Goal: Navigation & Orientation: Find specific page/section

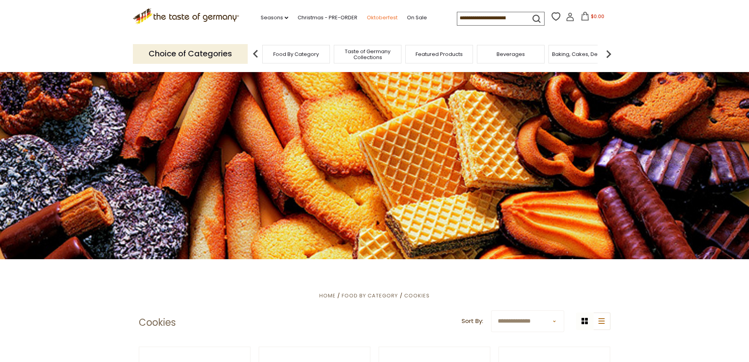
click at [380, 20] on link "Oktoberfest" at bounding box center [382, 17] width 31 height 9
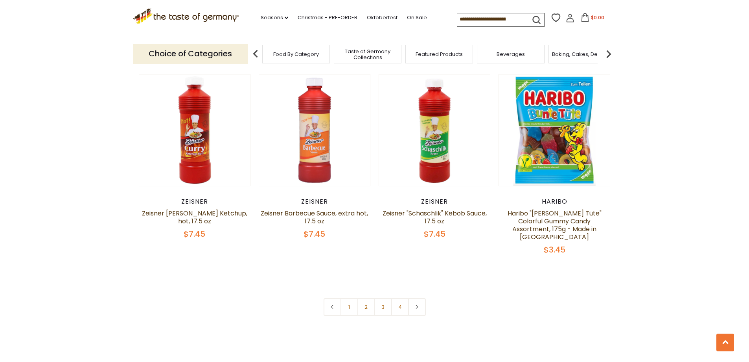
scroll to position [1849, 0]
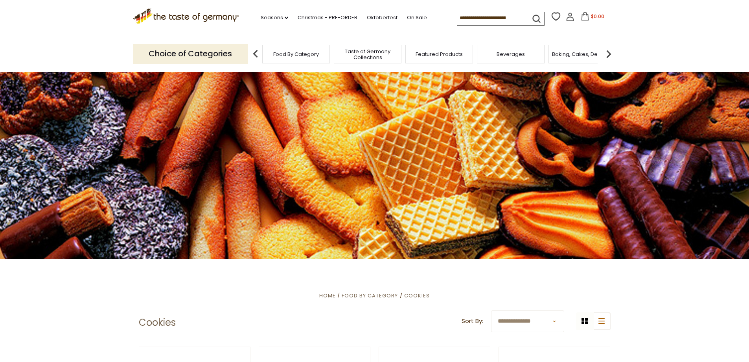
click at [384, 52] on span "Taste of Germany Collections" at bounding box center [367, 54] width 63 height 12
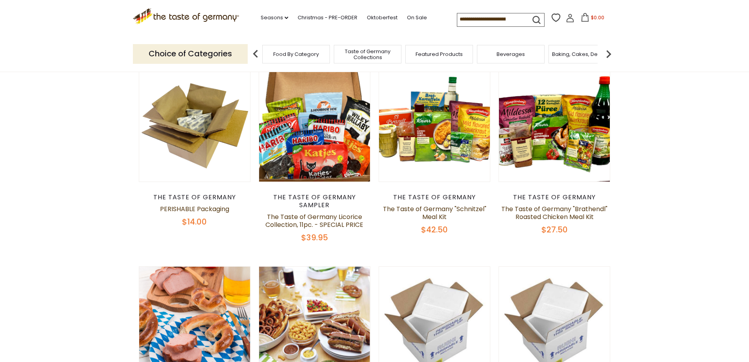
scroll to position [48, 0]
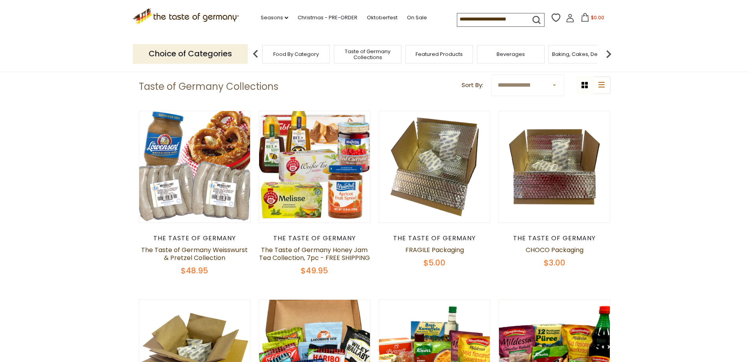
click at [315, 58] on div "Food By Category" at bounding box center [296, 54] width 68 height 18
click at [294, 56] on span "Food By Category" at bounding box center [296, 54] width 46 height 6
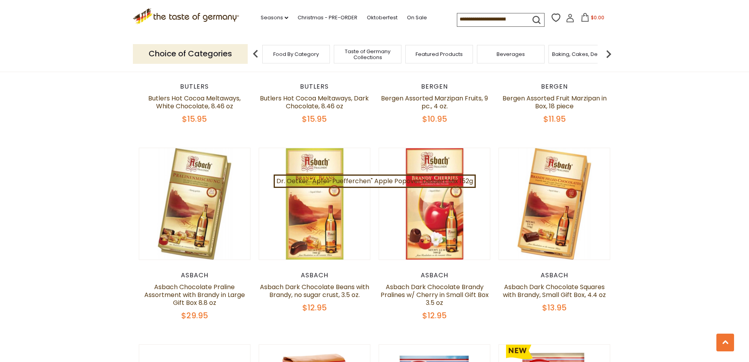
scroll to position [1613, 0]
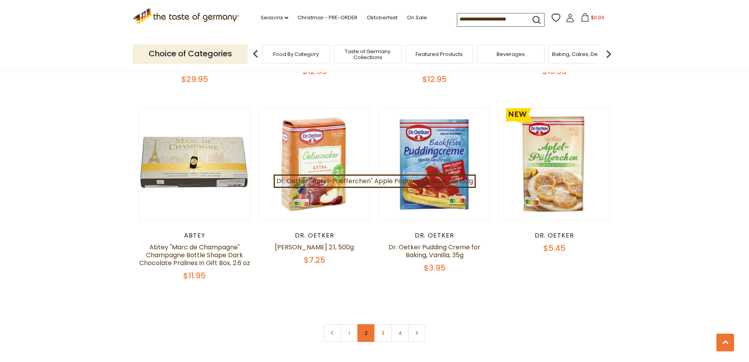
click at [368, 324] on link "2" at bounding box center [367, 333] width 18 height 18
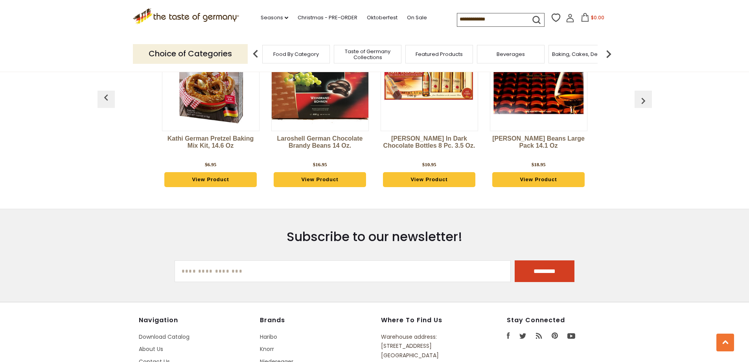
scroll to position [2182, 0]
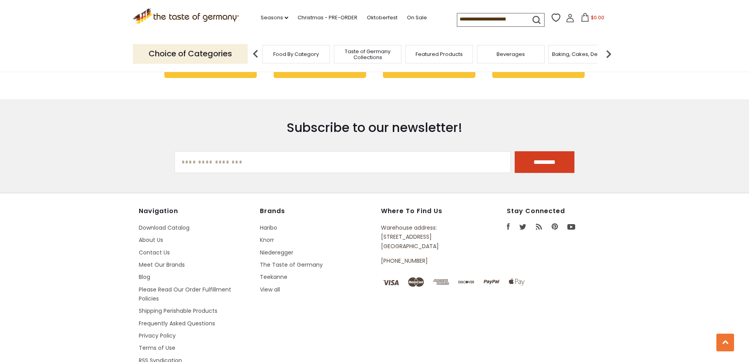
click at [608, 55] on img at bounding box center [609, 54] width 16 height 16
click at [419, 57] on div "Candy" at bounding box center [413, 54] width 68 height 18
click at [413, 55] on span "Candy" at bounding box center [413, 54] width 17 height 6
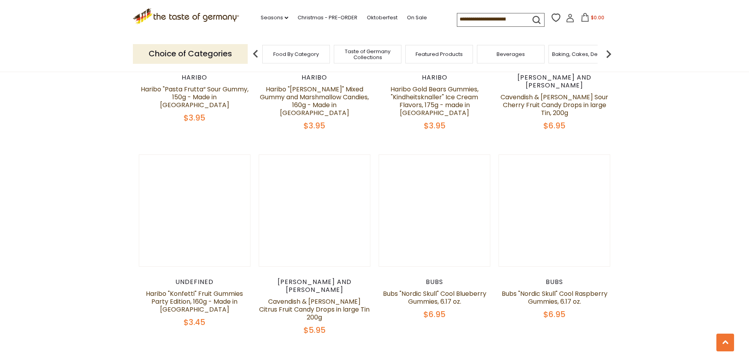
scroll to position [1770, 0]
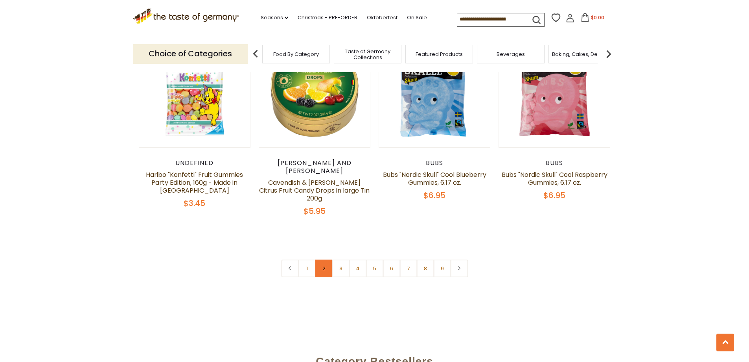
click at [325, 259] on link "2" at bounding box center [324, 268] width 18 height 18
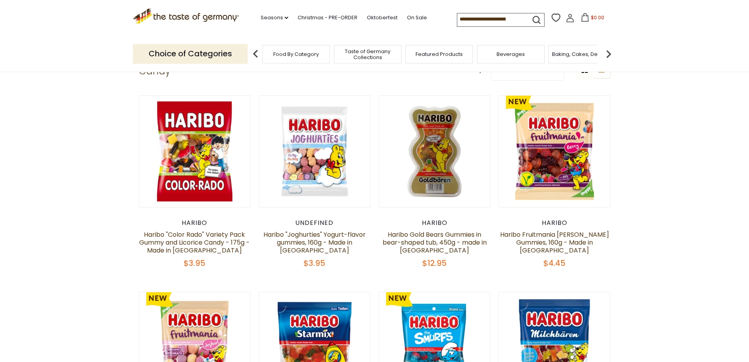
scroll to position [0, 0]
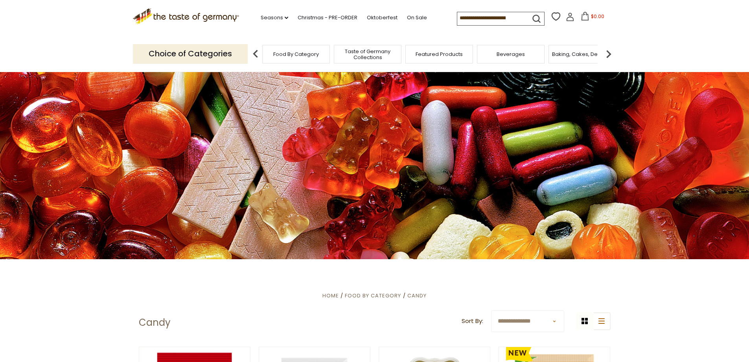
click at [608, 56] on img at bounding box center [609, 54] width 16 height 16
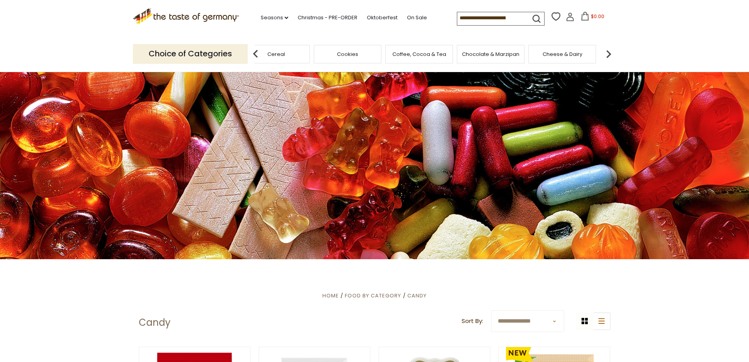
click at [354, 56] on span "Cookies" at bounding box center [347, 54] width 21 height 6
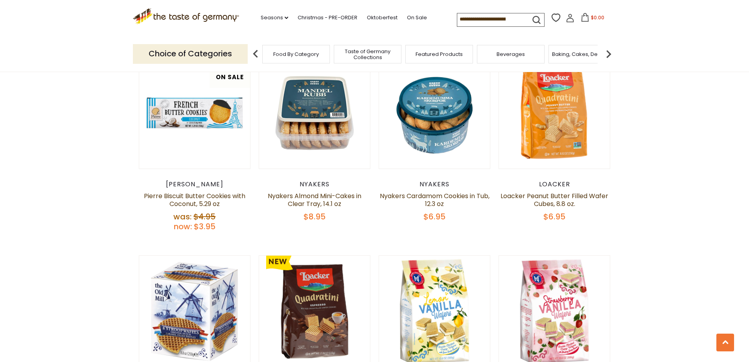
scroll to position [354, 0]
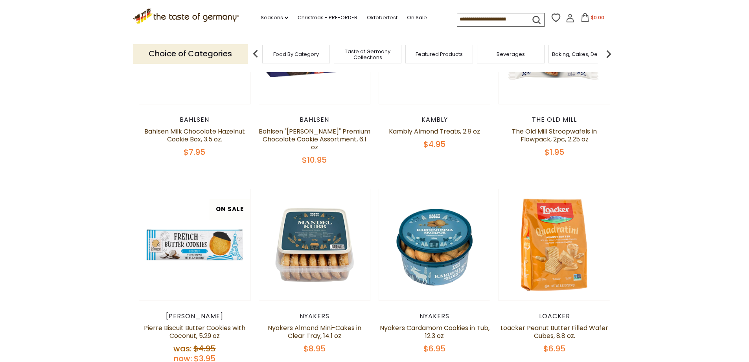
click at [611, 53] on img at bounding box center [609, 54] width 16 height 16
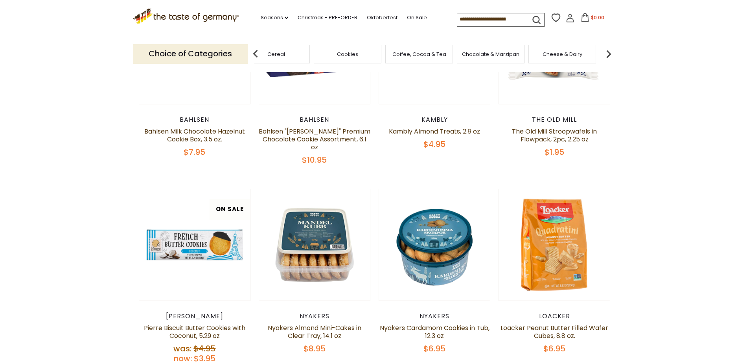
click at [611, 53] on img at bounding box center [609, 54] width 16 height 16
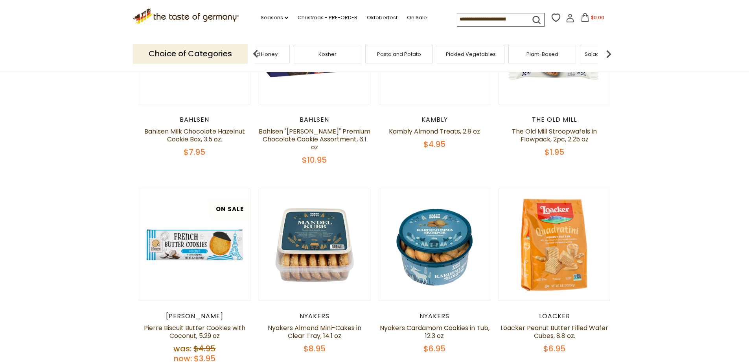
click at [611, 53] on img at bounding box center [609, 54] width 16 height 16
click at [467, 55] on span "Savory Snacks" at bounding box center [477, 54] width 37 height 6
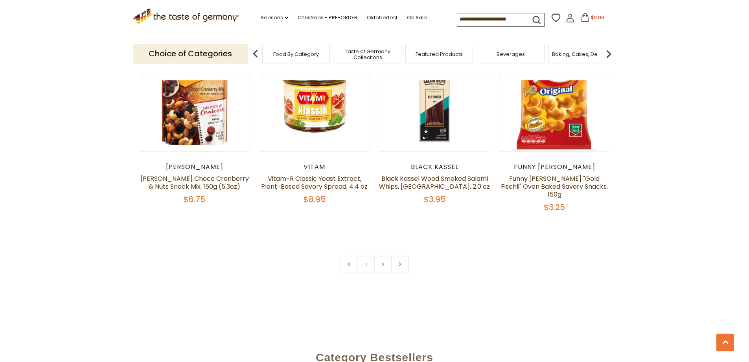
scroll to position [1928, 0]
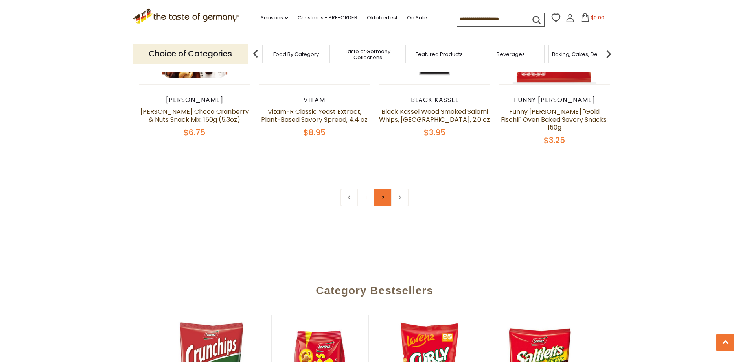
click at [384, 188] on link "2" at bounding box center [383, 197] width 18 height 18
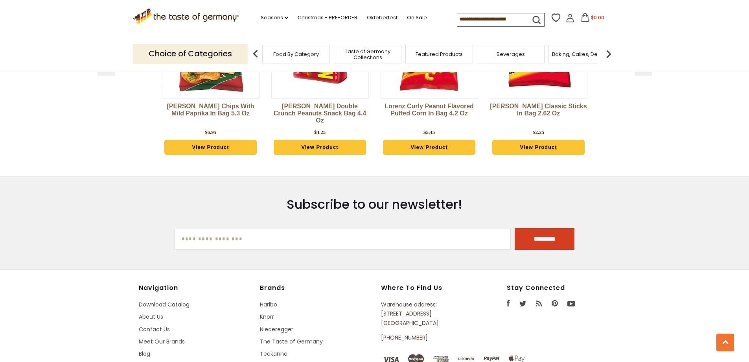
scroll to position [979, 0]
